Goal: Find specific page/section: Find specific page/section

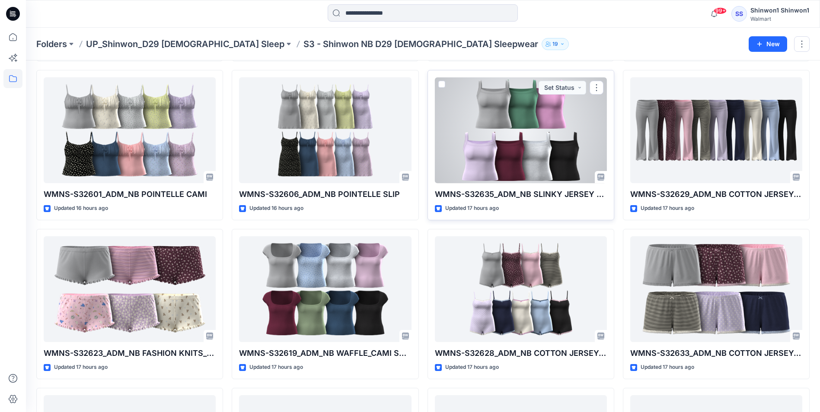
scroll to position [670, 0]
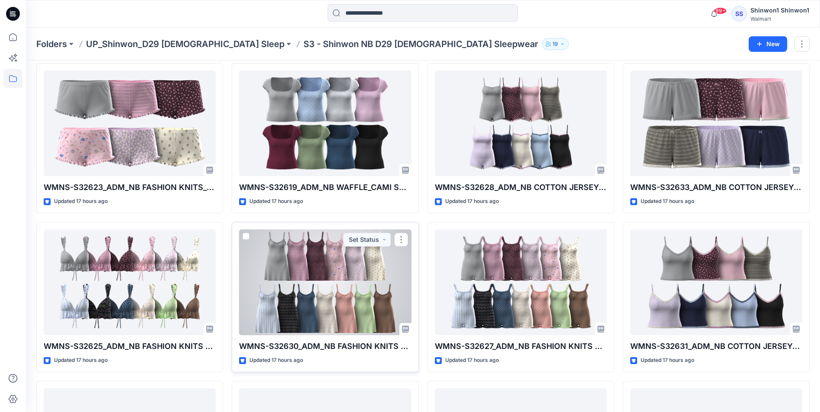
click at [343, 269] on div at bounding box center [325, 282] width 172 height 106
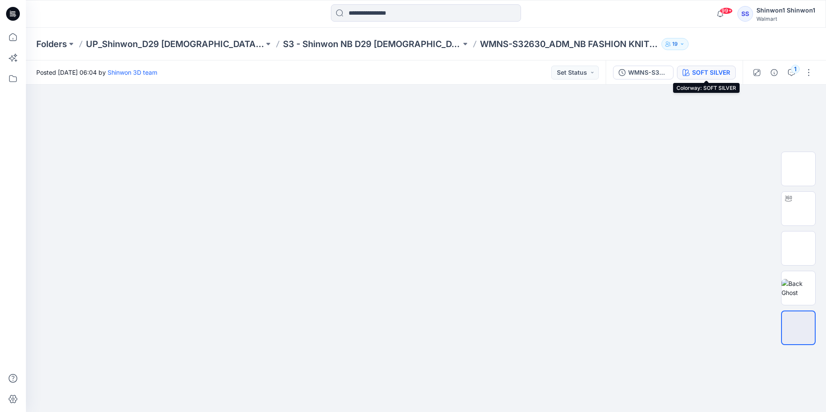
click at [711, 74] on div "SOFT SILVER" at bounding box center [711, 73] width 38 height 10
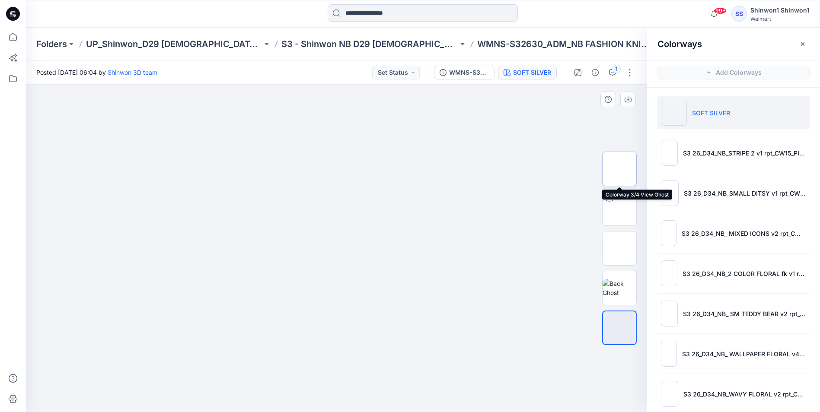
click at [619, 169] on img at bounding box center [619, 169] width 0 height 0
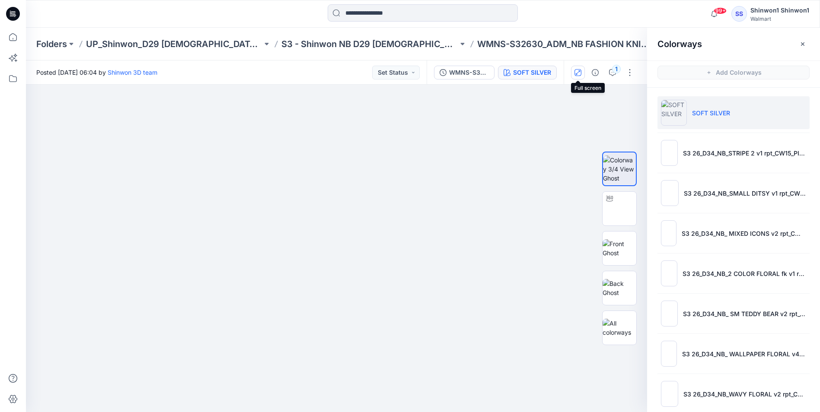
click at [573, 71] on button "button" at bounding box center [578, 73] width 14 height 14
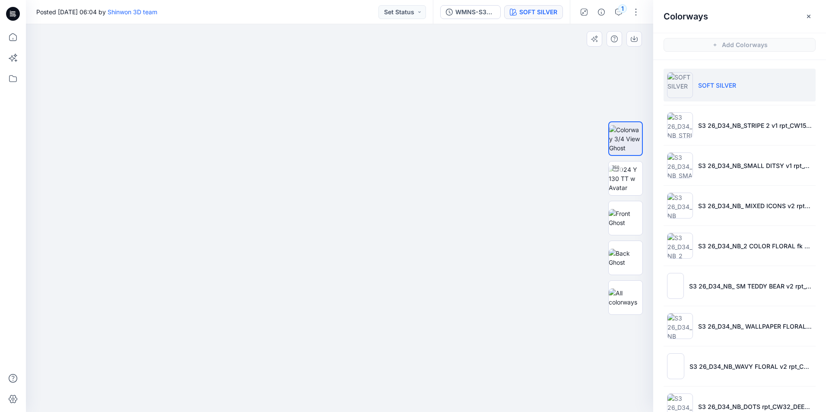
click at [329, 89] on img at bounding box center [340, 89] width 136 height 0
click at [808, 17] on icon "button" at bounding box center [808, 15] width 3 height 3
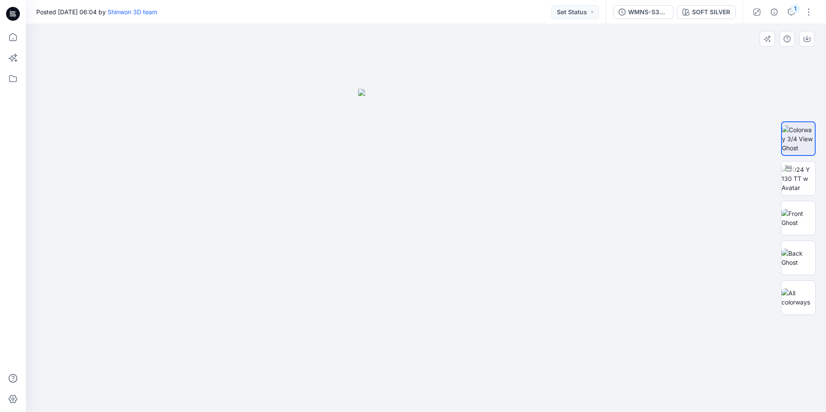
click at [457, 140] on img at bounding box center [426, 250] width 136 height 323
click at [799, 210] on img at bounding box center [799, 218] width 34 height 18
click at [796, 178] on img at bounding box center [799, 178] width 34 height 27
click at [801, 226] on img at bounding box center [799, 218] width 34 height 18
click at [796, 254] on img at bounding box center [799, 258] width 34 height 18
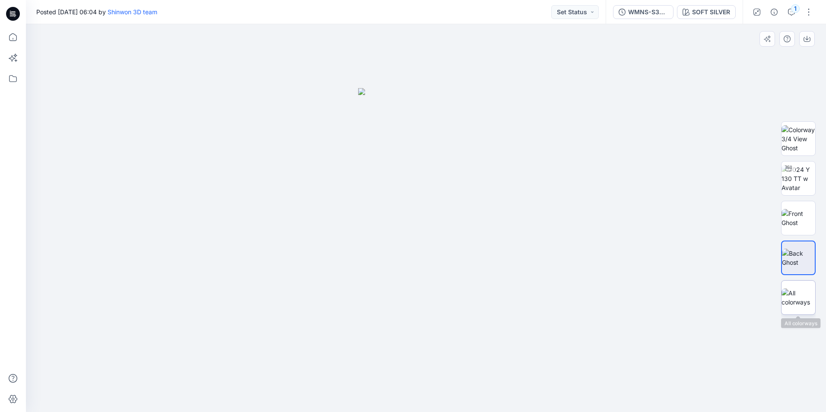
click at [801, 302] on img at bounding box center [799, 298] width 34 height 18
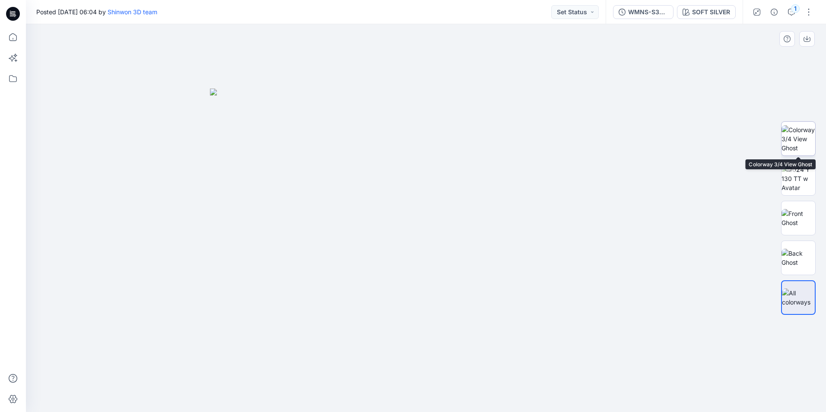
click at [803, 142] on img at bounding box center [799, 138] width 34 height 27
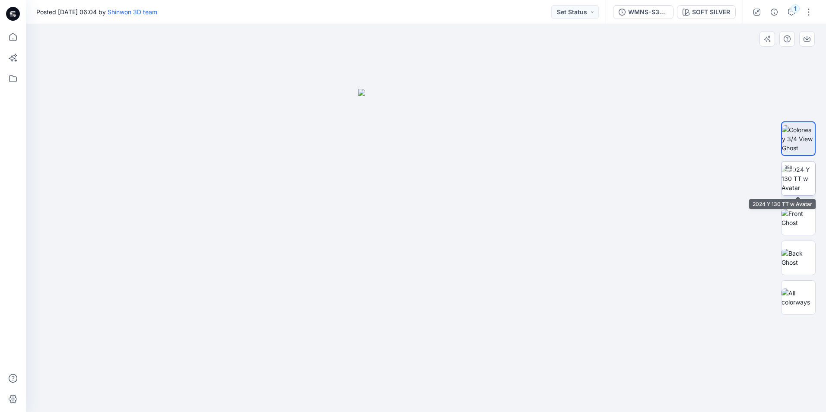
click at [792, 184] on img at bounding box center [799, 178] width 34 height 27
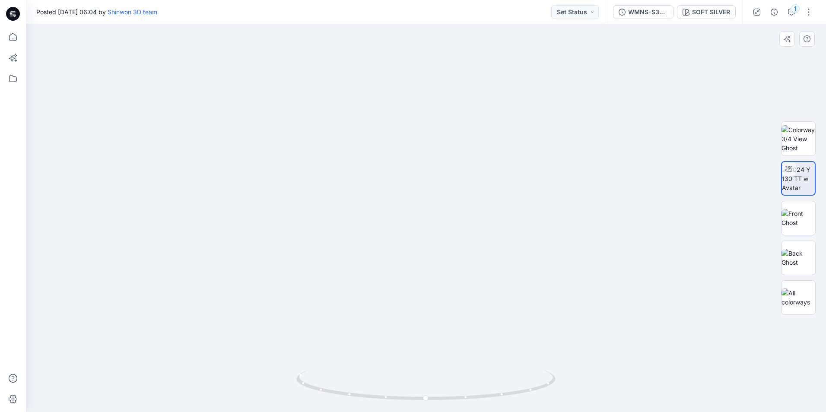
drag, startPoint x: 354, startPoint y: 178, endPoint x: 472, endPoint y: 180, distance: 117.5
drag, startPoint x: 426, startPoint y: 400, endPoint x: 472, endPoint y: 402, distance: 46.3
click at [472, 402] on icon at bounding box center [426, 386] width 261 height 32
drag, startPoint x: 472, startPoint y: 398, endPoint x: 569, endPoint y: 399, distance: 96.4
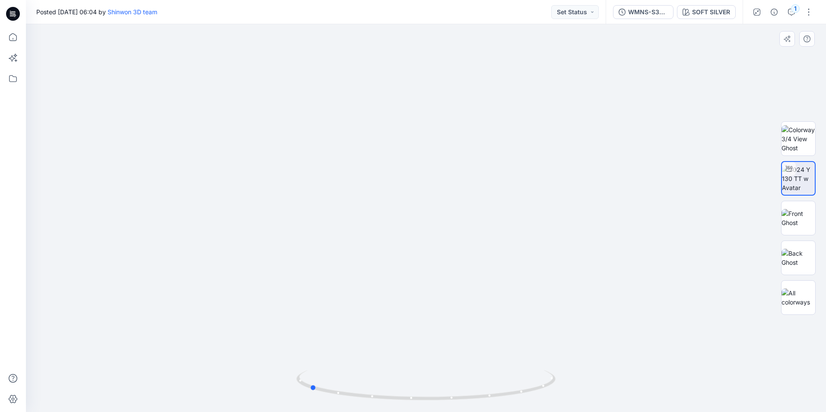
click at [569, 399] on div at bounding box center [426, 218] width 800 height 388
click at [713, 16] on div "SOFT SILVER" at bounding box center [711, 12] width 38 height 10
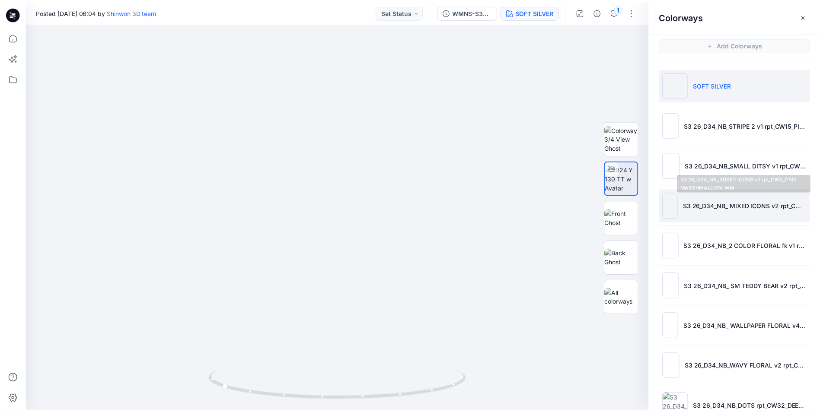
scroll to position [43, 0]
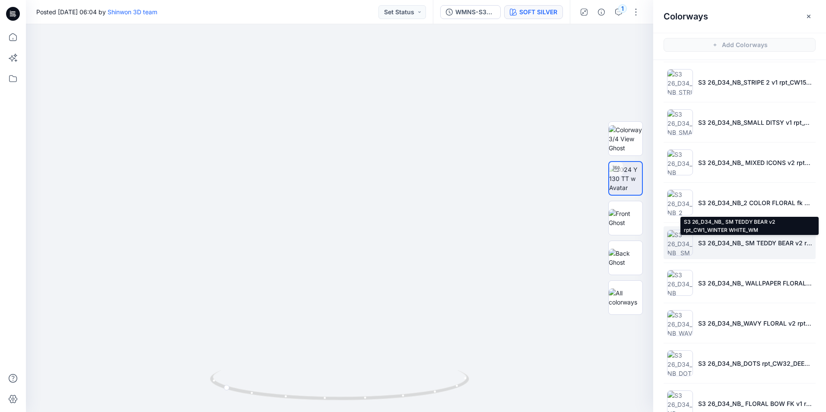
click at [715, 240] on p "S3 26_D34_NB_ SM TEDDY BEAR v2 rpt_CW1_WINTER WHITE_WM" at bounding box center [755, 243] width 114 height 9
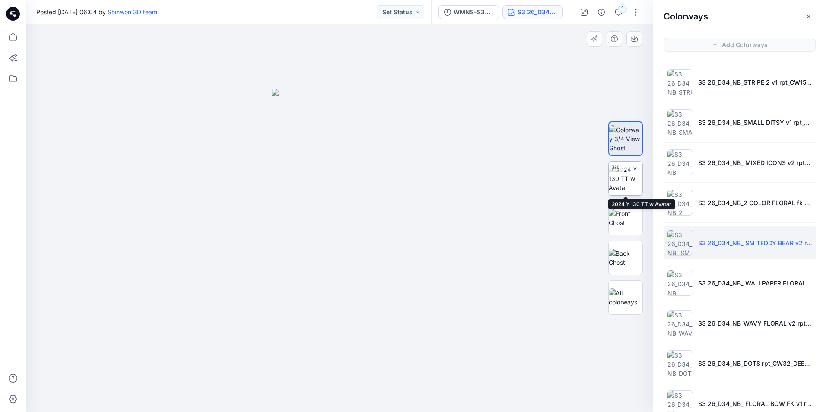
click at [625, 181] on img at bounding box center [626, 178] width 34 height 27
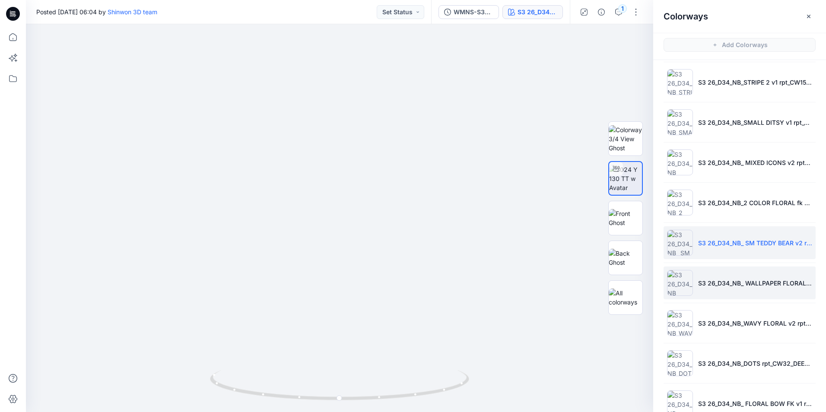
click at [731, 287] on p "S3 26_D34_NB_ WALLPAPER FLORAL v4 rpt_CW2_XENON BLUE_WM" at bounding box center [755, 283] width 114 height 9
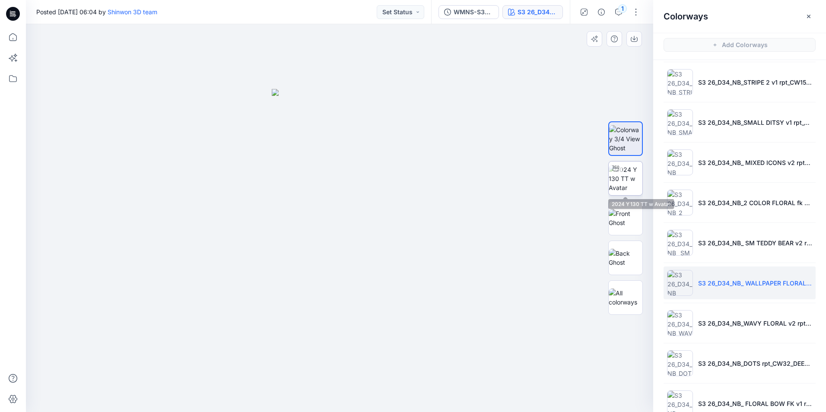
click at [622, 176] on img at bounding box center [626, 178] width 34 height 27
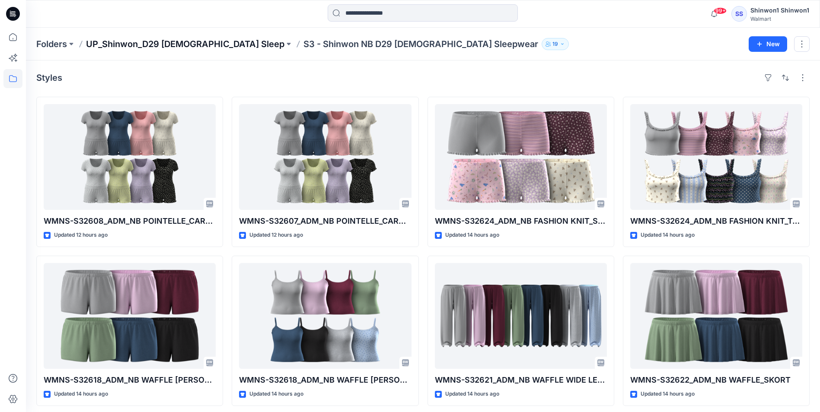
click at [201, 45] on p "UP_Shinwon_D29 [DEMOGRAPHIC_DATA] Sleep" at bounding box center [185, 44] width 198 height 12
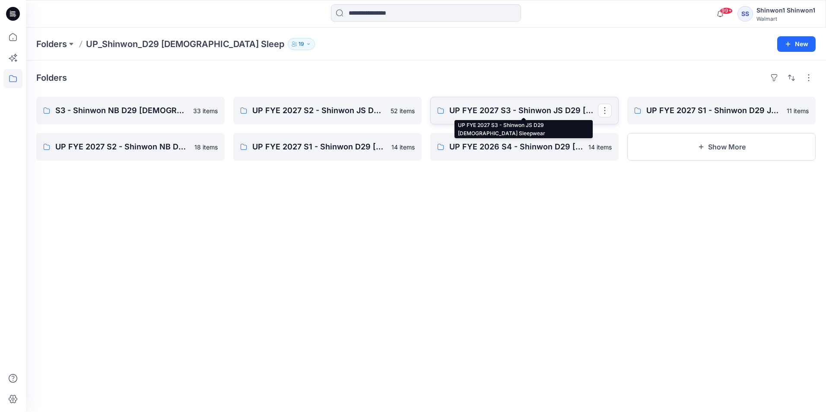
click at [491, 108] on p "UP FYE 2027 S3 - Shinwon JS D29 [DEMOGRAPHIC_DATA] Sleepwear" at bounding box center [523, 111] width 149 height 12
